Goal: Transaction & Acquisition: Purchase product/service

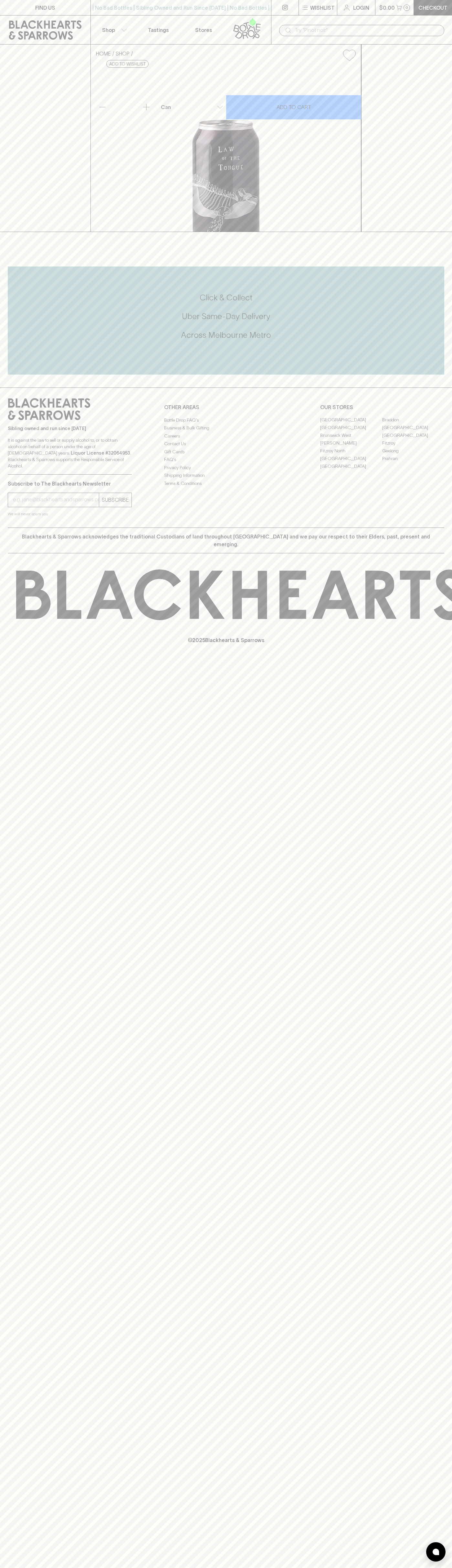
click at [359, 30] on input "text" at bounding box center [366, 30] width 144 height 10
click at [448, 763] on div "FIND US | No Bad Bottles | Sibling Owned and Run Since 2006 | No Bad Bottles | …" at bounding box center [226, 784] width 452 height 1568
click at [378, 1567] on html "FIND US | No Bad Bottles | Sibling Owned and Run Since 2006 | No Bad Bottles | …" at bounding box center [226, 784] width 452 height 1568
click at [8, 644] on p "© 2025 Blackhearts & Sparrows" at bounding box center [226, 632] width 452 height 24
